Goal: Transaction & Acquisition: Purchase product/service

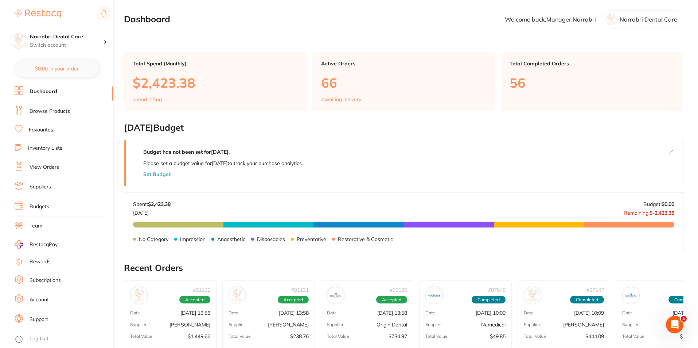
click at [59, 112] on link "Browse Products" at bounding box center [50, 111] width 40 height 7
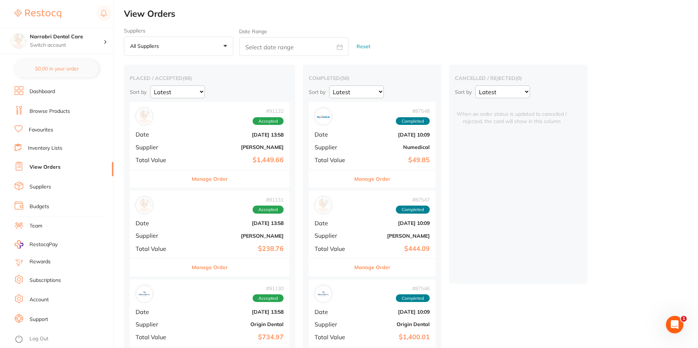
click at [260, 156] on b "$1,449.66" at bounding box center [236, 160] width 95 height 8
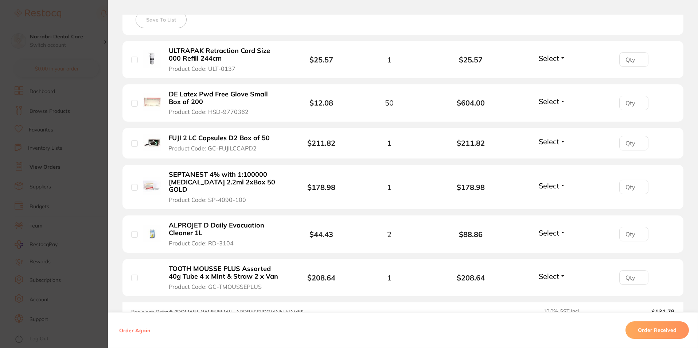
scroll to position [219, 0]
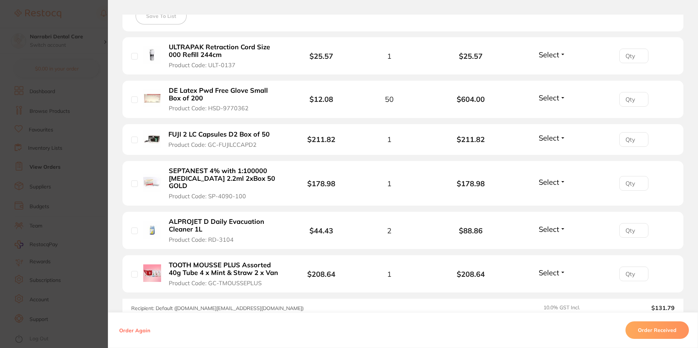
click at [551, 50] on span "Select" at bounding box center [549, 54] width 20 height 9
click at [552, 69] on span "Received" at bounding box center [552, 69] width 19 height 5
click at [546, 99] on span "Select" at bounding box center [549, 97] width 20 height 9
click at [544, 115] on span "Received" at bounding box center [552, 112] width 19 height 5
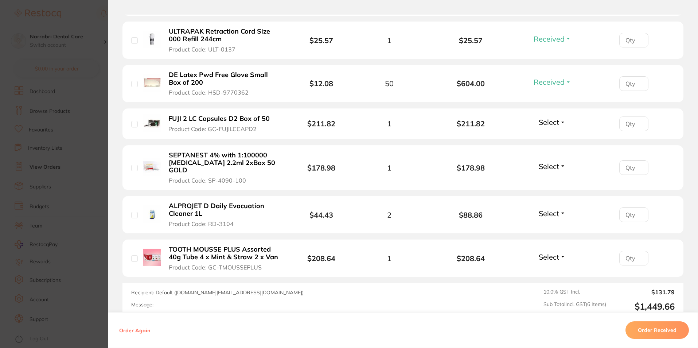
scroll to position [232, 0]
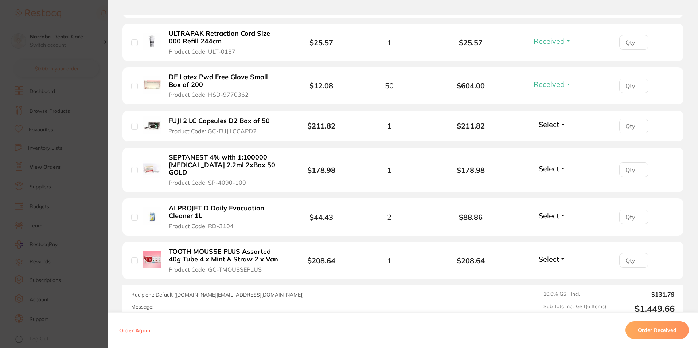
click at [543, 164] on span "Select" at bounding box center [549, 168] width 20 height 9
click at [544, 181] on span "Received" at bounding box center [552, 183] width 19 height 5
click at [550, 211] on span "Select" at bounding box center [549, 215] width 20 height 9
click at [549, 226] on button "Received" at bounding box center [552, 231] width 19 height 11
click at [545, 254] on span "Select" at bounding box center [549, 258] width 20 height 9
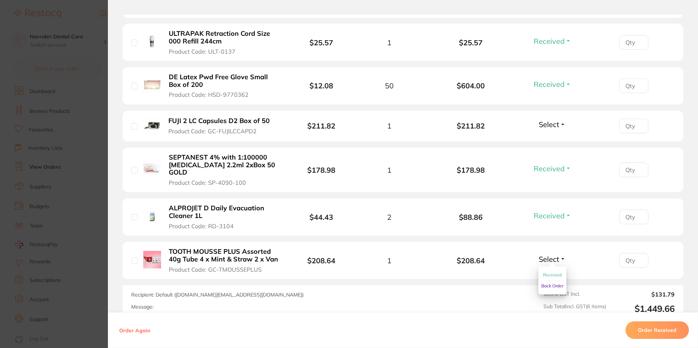
click at [544, 272] on span "Received" at bounding box center [552, 274] width 19 height 5
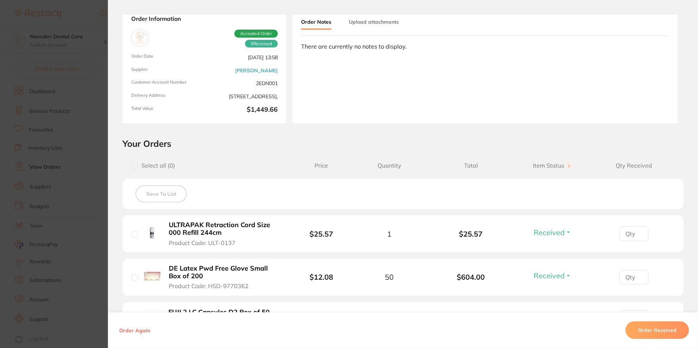
scroll to position [13, 0]
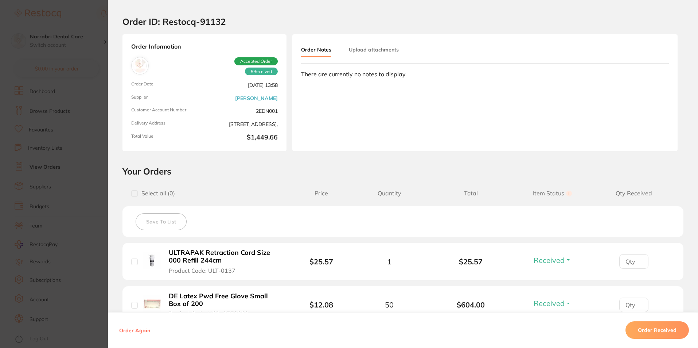
click at [96, 116] on section "Order ID: Restocq- 91132 Order Information 5 Received Accepted Order Order Date…" at bounding box center [349, 174] width 698 height 348
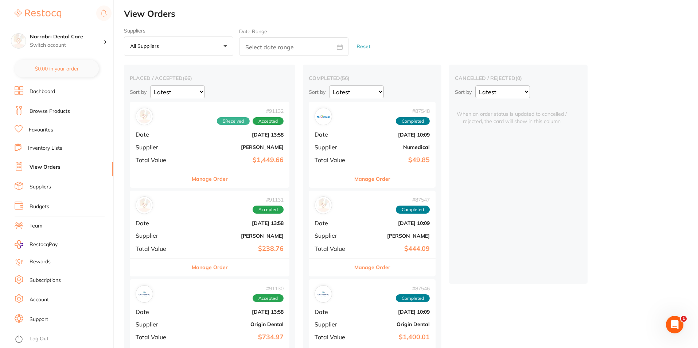
click at [405, 139] on div "# 87548 Completed Date Jul 25 2025, 10:09 Supplier Numedical Total Value $49.85" at bounding box center [372, 135] width 127 height 67
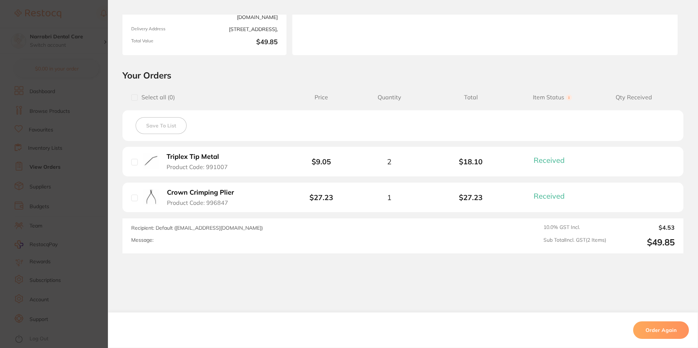
click at [64, 101] on section "Order ID: Restocq- 87548 Order Information 2 Received Completed Order Order Dat…" at bounding box center [349, 174] width 698 height 348
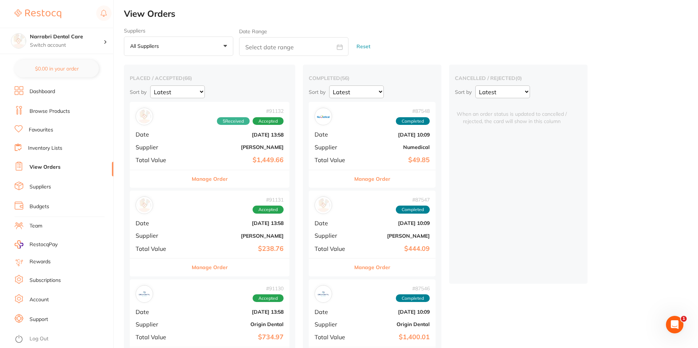
click at [248, 233] on b "[PERSON_NAME]" at bounding box center [236, 236] width 95 height 6
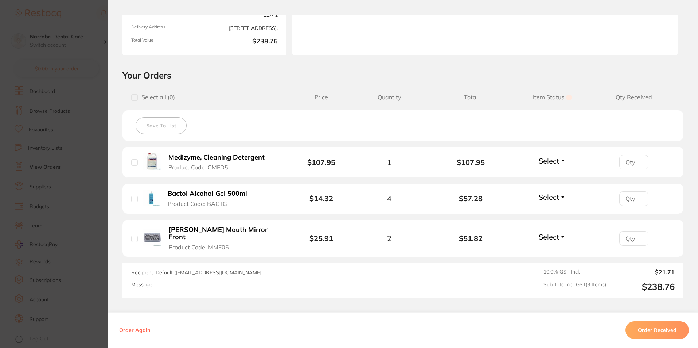
click at [546, 161] on span "Select" at bounding box center [549, 160] width 20 height 9
click at [545, 176] on span "Received" at bounding box center [552, 176] width 19 height 5
click at [550, 197] on span "Select" at bounding box center [549, 196] width 20 height 9
click at [548, 213] on span "Received" at bounding box center [552, 212] width 19 height 5
click at [545, 232] on span "Select" at bounding box center [549, 236] width 20 height 9
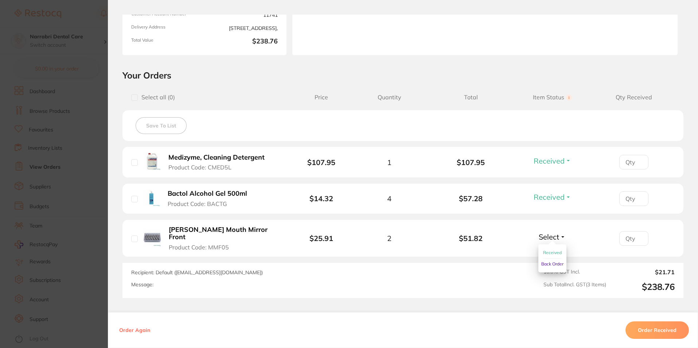
click at [544, 249] on span "Received" at bounding box center [552, 251] width 19 height 5
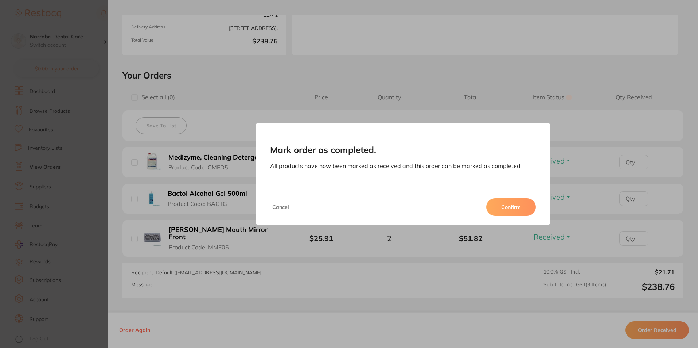
click at [502, 212] on button "Confirm" at bounding box center [511, 207] width 50 height 18
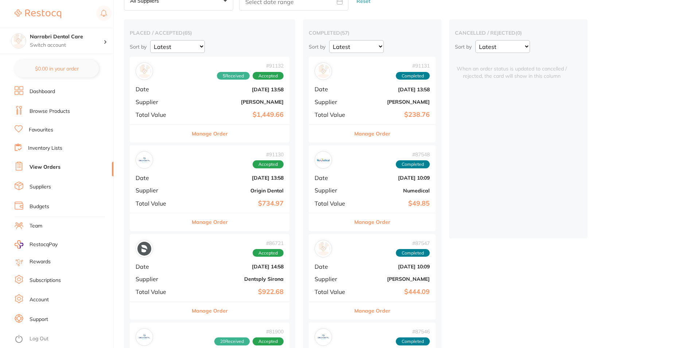
scroll to position [109, 0]
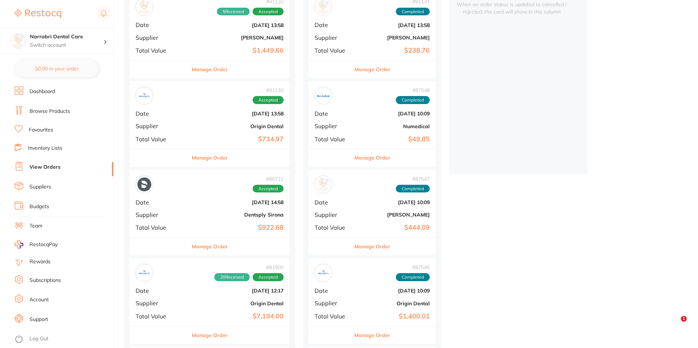
click at [251, 226] on b "$922.68" at bounding box center [236, 228] width 95 height 8
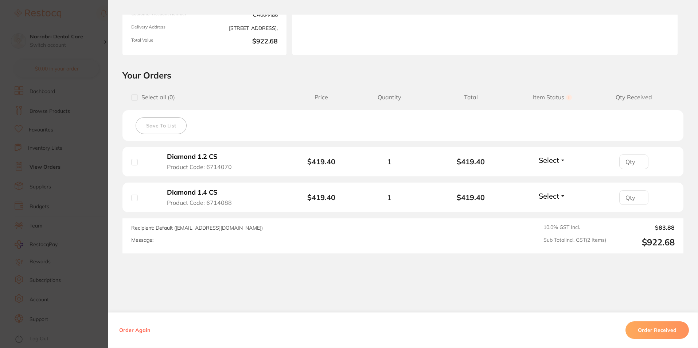
click at [552, 168] on li "Diamond 1.2 CS Product Code: 6714070 $419.40 1 $419.40 Select Received Back Ord…" at bounding box center [403, 162] width 561 height 30
click at [552, 163] on span "Select" at bounding box center [549, 159] width 20 height 9
click at [550, 172] on button "Received" at bounding box center [552, 175] width 19 height 11
click at [553, 195] on span "Select" at bounding box center [549, 195] width 20 height 9
click at [552, 209] on span "Received" at bounding box center [552, 211] width 19 height 5
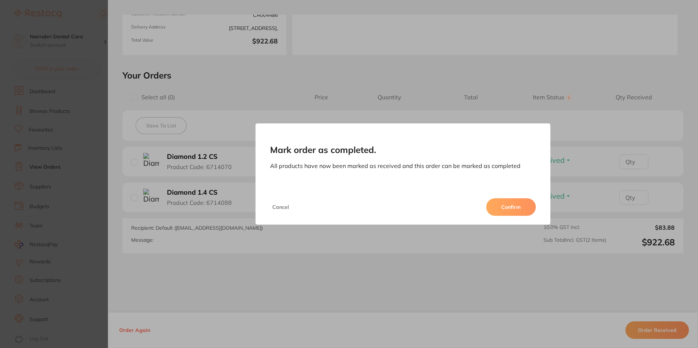
click at [502, 202] on button "Confirm" at bounding box center [511, 207] width 50 height 18
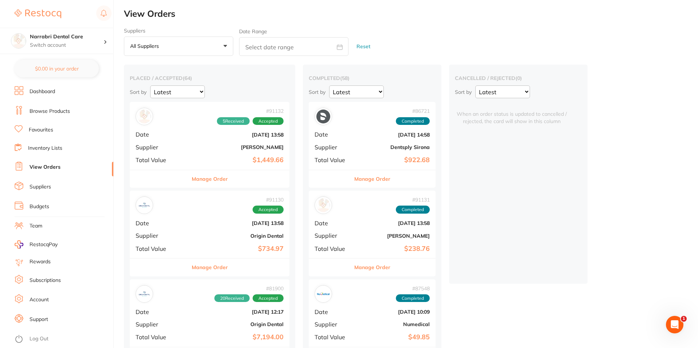
click at [251, 225] on b "Aug 22 2025, 13:58" at bounding box center [236, 223] width 95 height 6
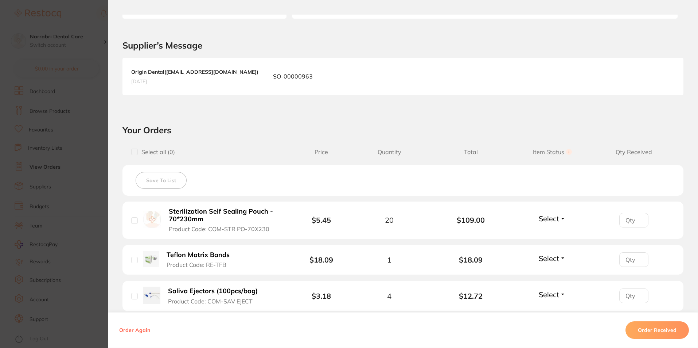
click at [563, 219] on button "Select" at bounding box center [552, 218] width 31 height 9
click at [548, 235] on span "Received" at bounding box center [552, 233] width 19 height 5
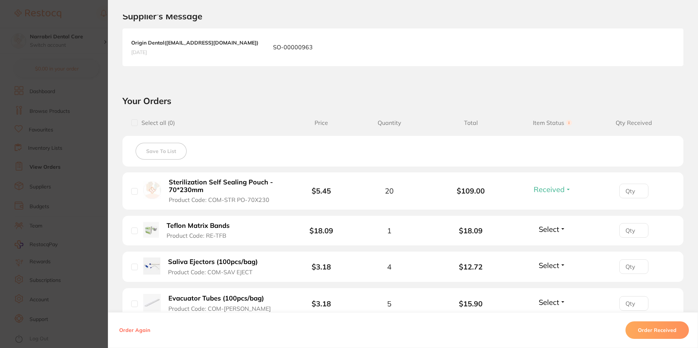
scroll to position [219, 0]
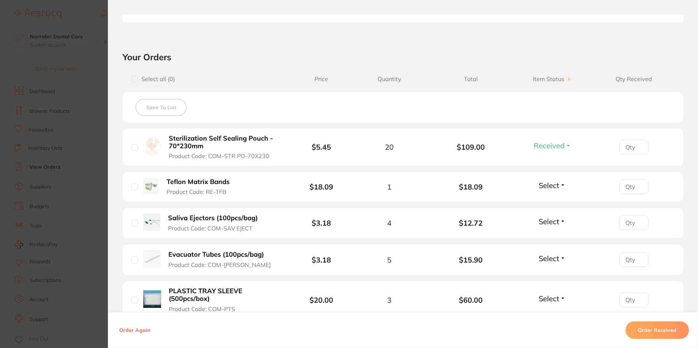
click at [554, 185] on span "Select" at bounding box center [549, 184] width 20 height 9
click at [546, 201] on span "Received" at bounding box center [552, 200] width 19 height 5
click at [547, 224] on span "Select" at bounding box center [549, 221] width 20 height 9
click at [543, 234] on span "Received" at bounding box center [552, 236] width 19 height 5
click at [548, 259] on span "Select" at bounding box center [549, 257] width 20 height 9
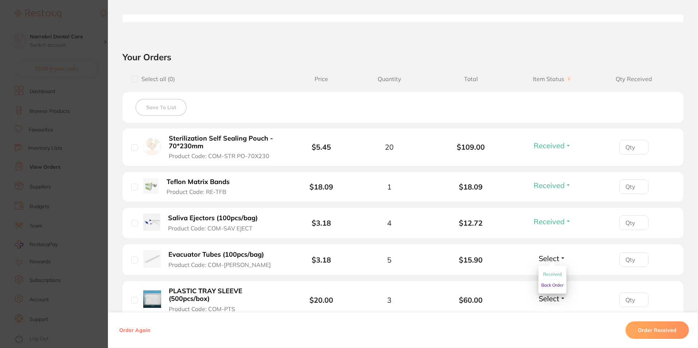
drag, startPoint x: 549, startPoint y: 265, endPoint x: 550, endPoint y: 270, distance: 5.2
click at [550, 268] on ul "Received Back Order" at bounding box center [553, 279] width 28 height 28
click at [550, 270] on button "Received" at bounding box center [552, 273] width 19 height 11
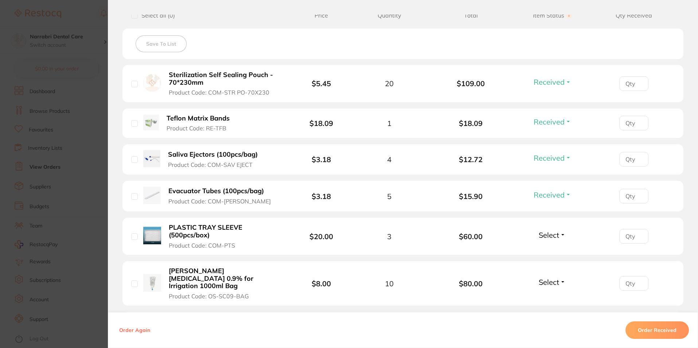
scroll to position [292, 0]
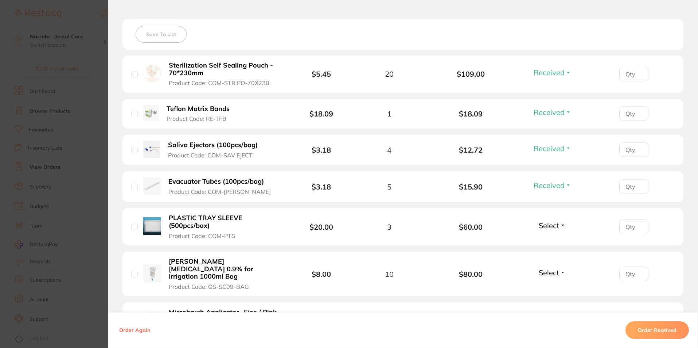
click at [550, 225] on span "Select" at bounding box center [549, 225] width 20 height 9
click at [543, 242] on span "Received" at bounding box center [552, 240] width 19 height 5
click at [549, 268] on span "Select" at bounding box center [549, 272] width 20 height 9
click at [550, 286] on span "Received" at bounding box center [552, 287] width 19 height 5
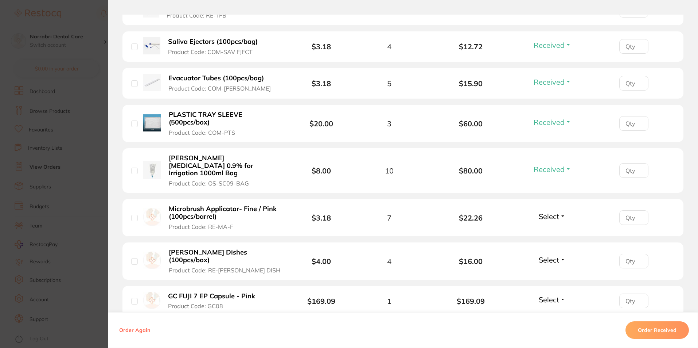
scroll to position [401, 0]
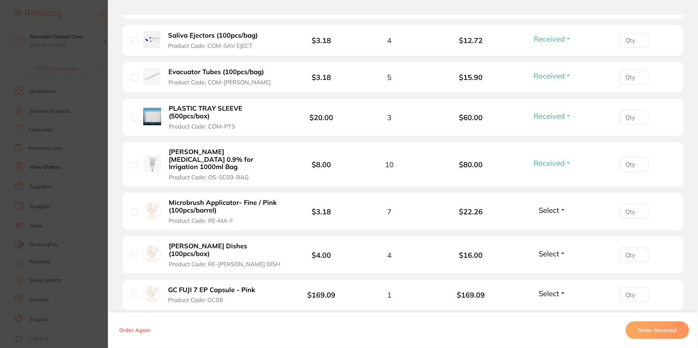
click at [559, 207] on div "Select Received Back Order" at bounding box center [552, 211] width 31 height 12
click at [557, 205] on span "Select" at bounding box center [549, 209] width 20 height 9
click at [555, 223] on span "Received" at bounding box center [552, 225] width 19 height 5
click at [552, 249] on span "Select" at bounding box center [549, 253] width 20 height 9
click at [550, 266] on span "Received" at bounding box center [552, 268] width 19 height 5
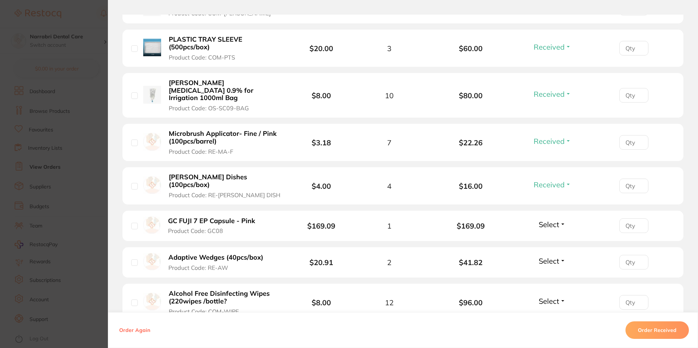
scroll to position [474, 0]
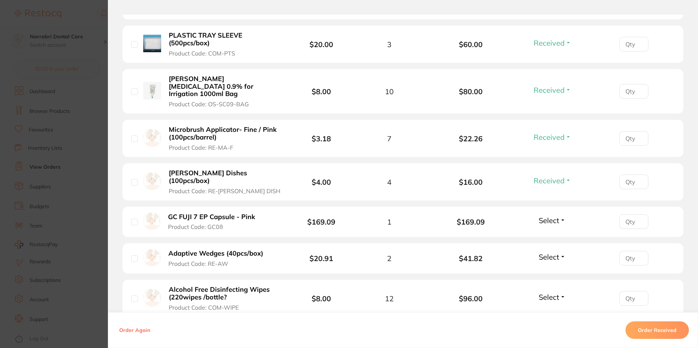
click at [552, 216] on span "Select" at bounding box center [549, 220] width 20 height 9
click at [548, 233] on span "Received" at bounding box center [552, 235] width 19 height 5
click at [552, 252] on span "Select" at bounding box center [549, 256] width 20 height 9
click at [550, 269] on span "Received" at bounding box center [552, 271] width 19 height 5
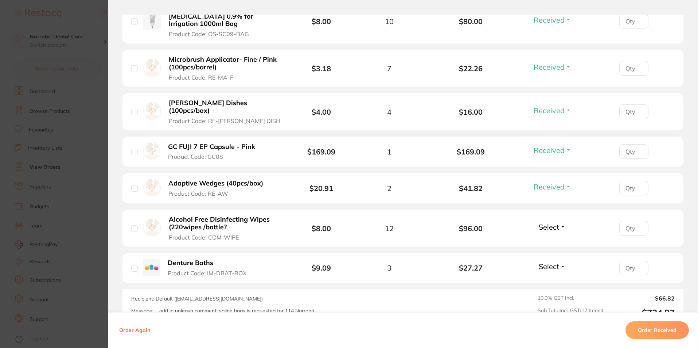
scroll to position [547, 0]
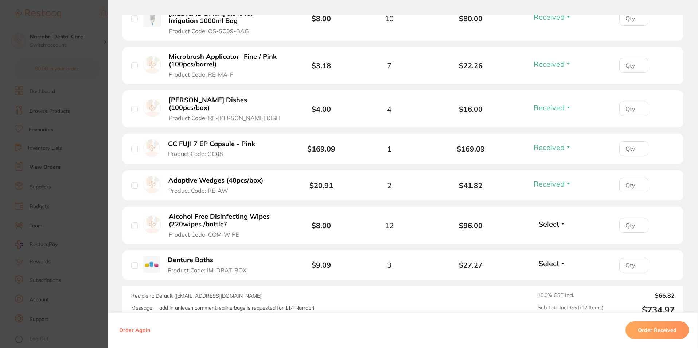
click at [548, 219] on span "Select" at bounding box center [549, 223] width 20 height 9
click at [547, 237] on span "Received" at bounding box center [552, 239] width 19 height 5
click at [551, 259] on span "Select" at bounding box center [549, 263] width 20 height 9
click at [552, 276] on span "Received" at bounding box center [552, 278] width 19 height 5
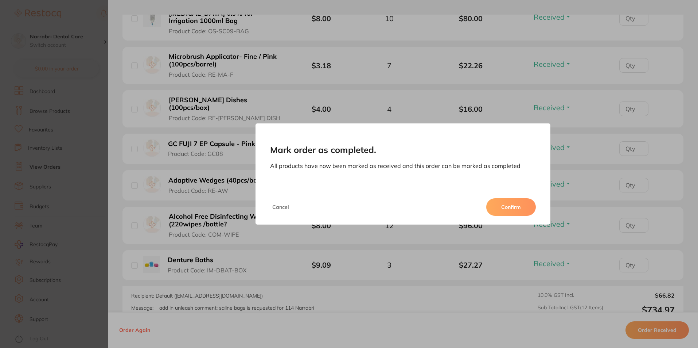
click at [497, 206] on button "Confirm" at bounding box center [511, 207] width 50 height 18
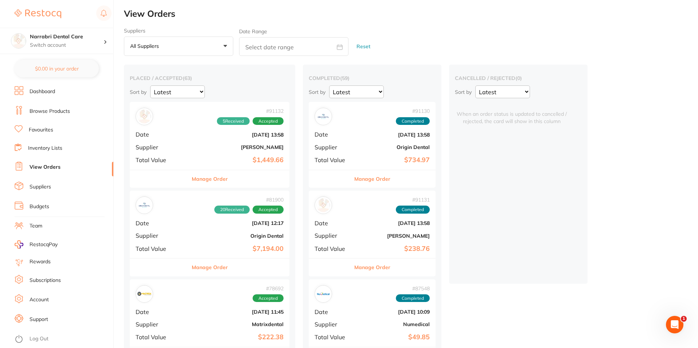
click at [44, 94] on link "Dashboard" at bounding box center [43, 91] width 26 height 7
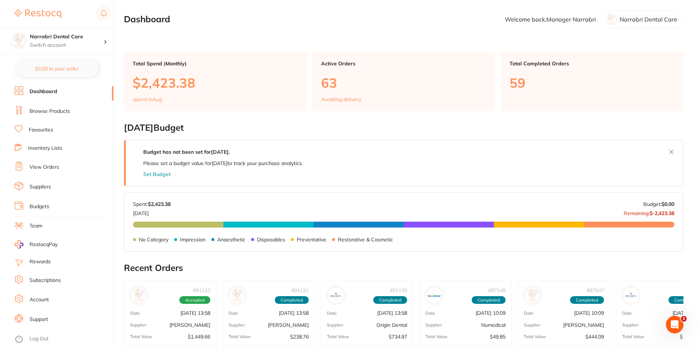
click at [50, 105] on ul "Dashboard Browse Products Favourites Inventory Lists View Orders Suppliers Budg…" at bounding box center [64, 216] width 99 height 261
click at [54, 109] on link "Browse Products" at bounding box center [50, 111] width 40 height 7
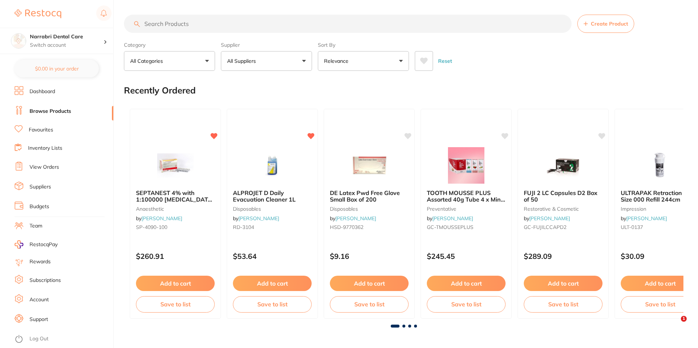
click at [176, 25] on input "search" at bounding box center [348, 24] width 448 height 18
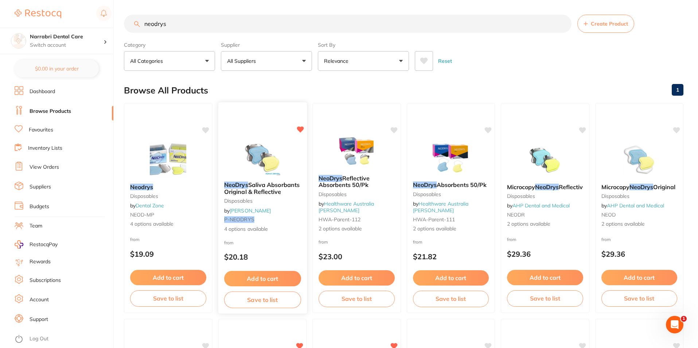
type input "neodrys"
click at [249, 152] on img at bounding box center [262, 157] width 48 height 37
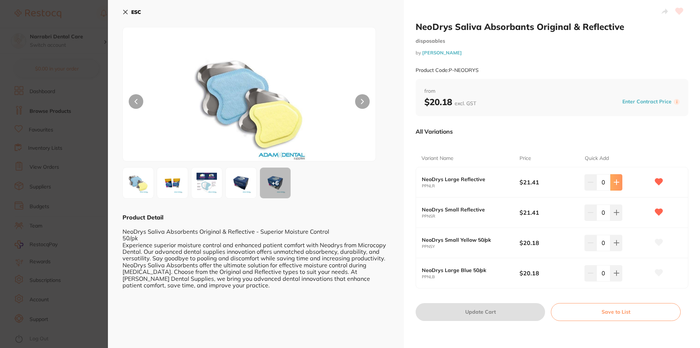
click at [614, 184] on icon at bounding box center [617, 182] width 6 height 6
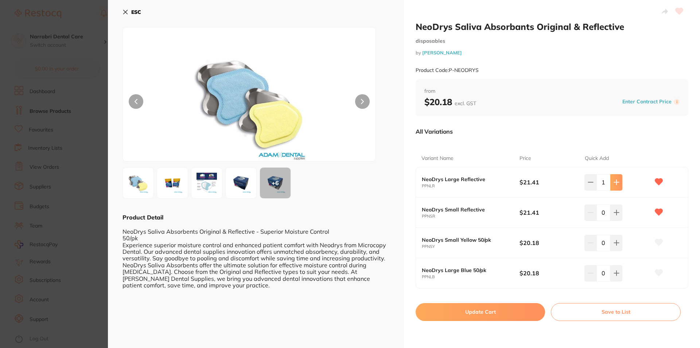
click at [614, 186] on button at bounding box center [616, 182] width 12 height 16
type input "2"
click at [130, 9] on button "ESC" at bounding box center [132, 12] width 19 height 12
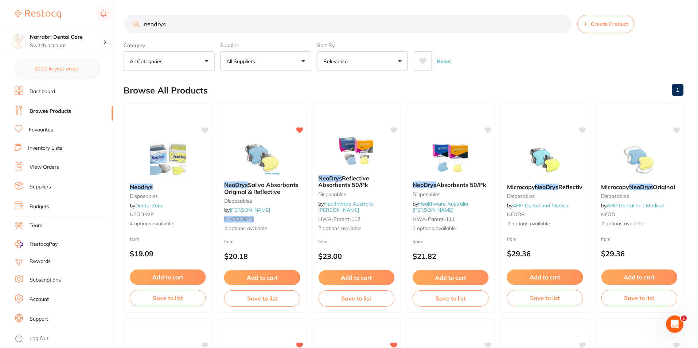
scroll to position [1, 0]
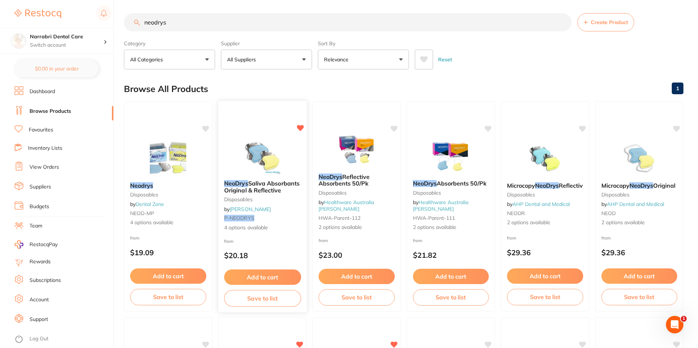
click at [248, 152] on img at bounding box center [262, 155] width 48 height 37
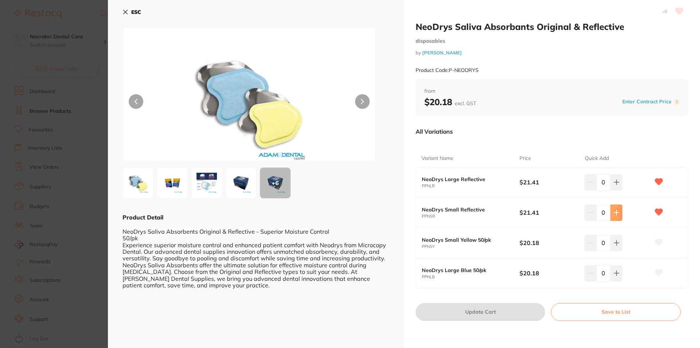
click at [617, 213] on icon at bounding box center [617, 212] width 6 height 6
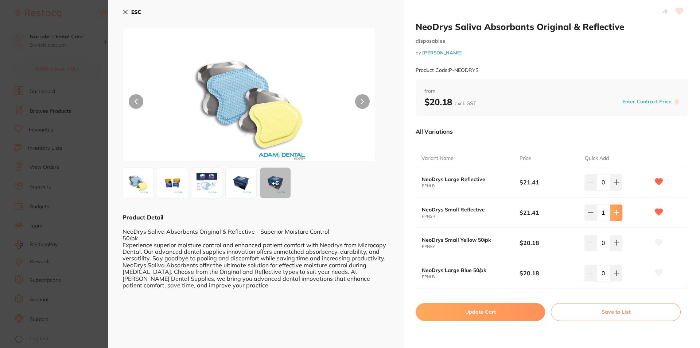
click at [617, 213] on icon at bounding box center [617, 212] width 6 height 6
type input "2"
click at [495, 316] on button "Update Cart" at bounding box center [480, 312] width 129 height 18
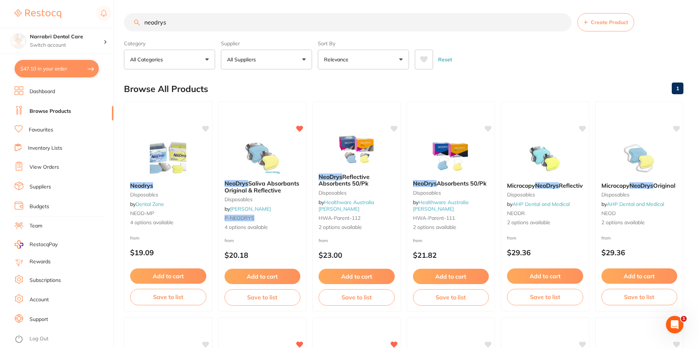
click at [69, 68] on button "$47.10 in your order" at bounding box center [57, 69] width 84 height 18
checkbox input "true"
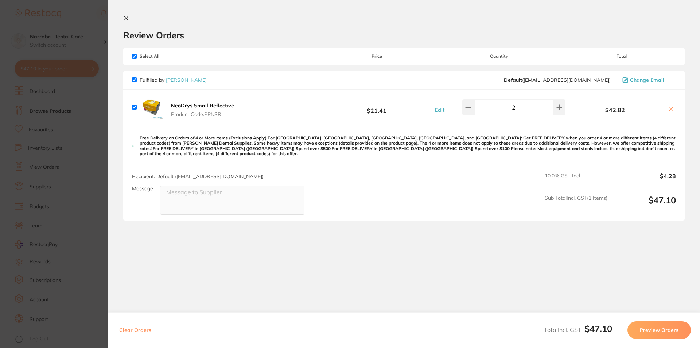
click at [127, 16] on icon at bounding box center [126, 18] width 6 height 6
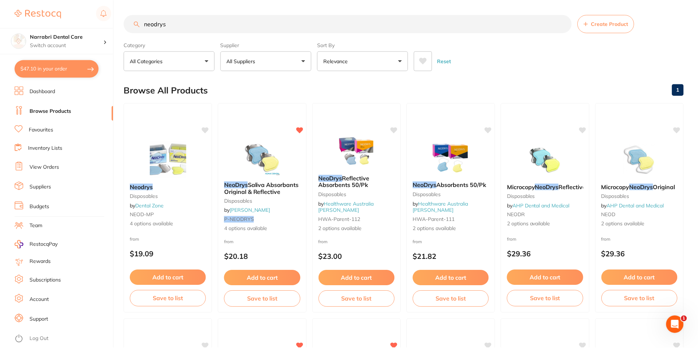
scroll to position [1, 0]
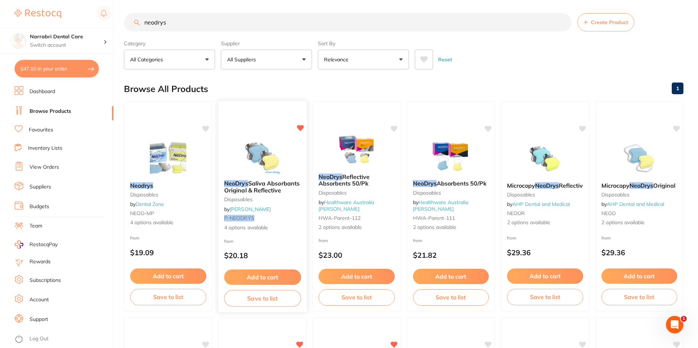
click at [250, 156] on img at bounding box center [262, 155] width 48 height 37
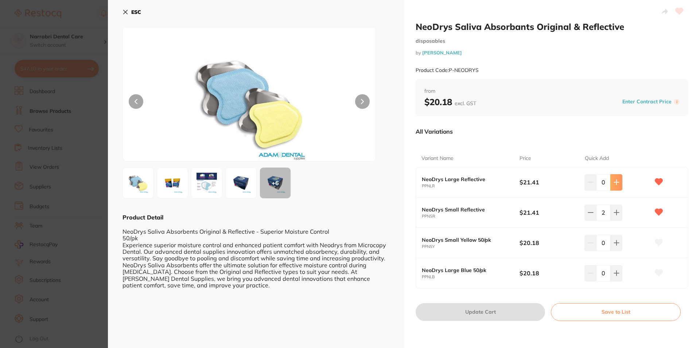
click at [619, 186] on button at bounding box center [616, 182] width 12 height 16
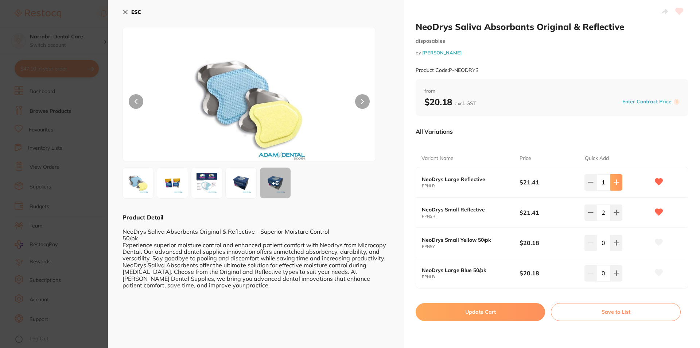
click at [619, 186] on button at bounding box center [616, 182] width 12 height 16
type input "2"
click at [505, 317] on button "Update Cart" at bounding box center [480, 312] width 129 height 18
checkbox input "false"
